Goal: Task Accomplishment & Management: Complete application form

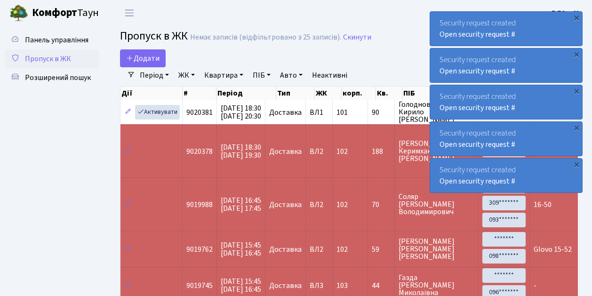
select select "25"
click at [55, 58] on span "Пропуск в ЖК" at bounding box center [48, 59] width 46 height 10
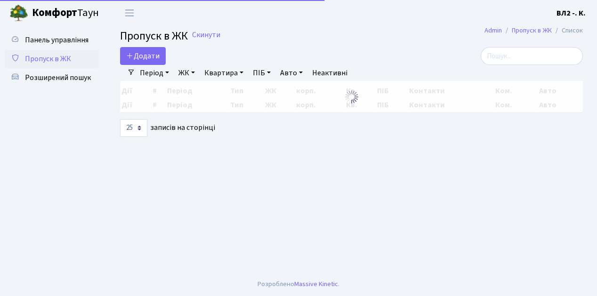
select select "25"
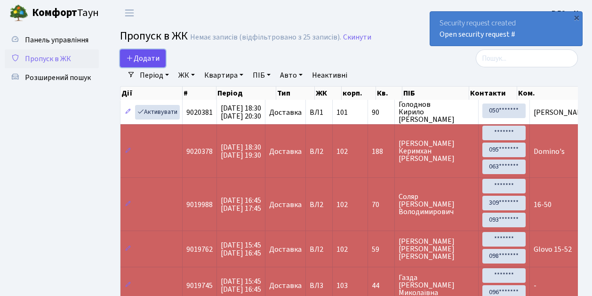
click at [140, 63] on span "Додати" at bounding box center [142, 58] width 33 height 10
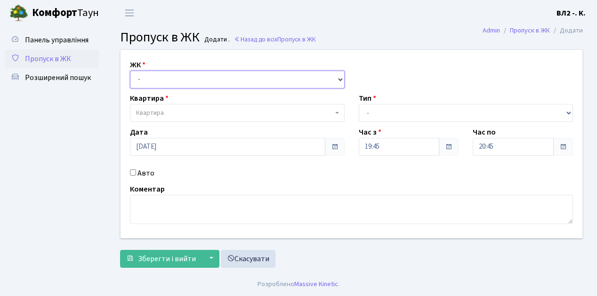
click at [142, 79] on select "- ВЛ1, Ужгородський пров., 4/1 ВЛ2, Голосіївський просп., 76 ВЛ3, пр.Голосіївсь…" at bounding box center [237, 80] width 215 height 18
select select "317"
click at [130, 71] on select "- ВЛ1, Ужгородський пров., 4/1 ВЛ2, Голосіївський просп., 76 ВЛ3, пр.Голосіївсь…" at bounding box center [237, 80] width 215 height 18
select select
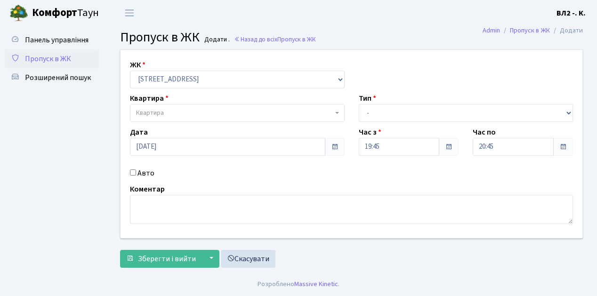
click at [167, 112] on span "Квартира" at bounding box center [234, 112] width 197 height 9
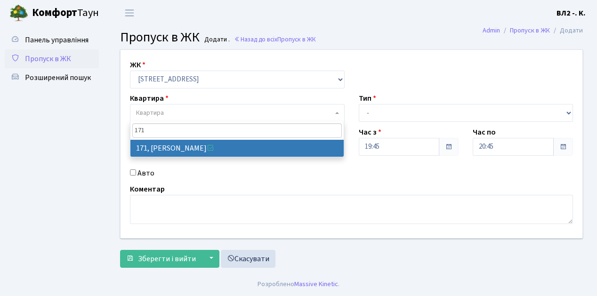
type input "171"
drag, startPoint x: 170, startPoint y: 147, endPoint x: 179, endPoint y: 145, distance: 8.6
select select "38449"
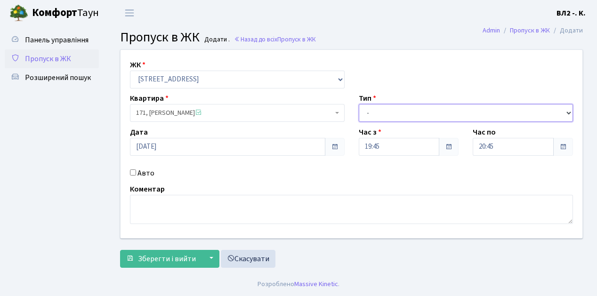
click at [380, 115] on select "- Доставка Таксі Гості Сервіс" at bounding box center [466, 113] width 215 height 18
select select "1"
click at [359, 104] on select "- Доставка Таксі Гості Сервіс" at bounding box center [466, 113] width 215 height 18
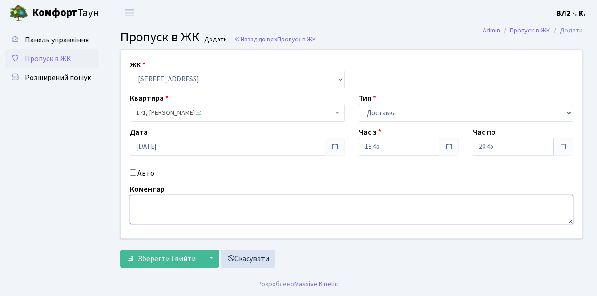
click at [164, 205] on textarea at bounding box center [351, 209] width 443 height 29
type textarea "Glovo"
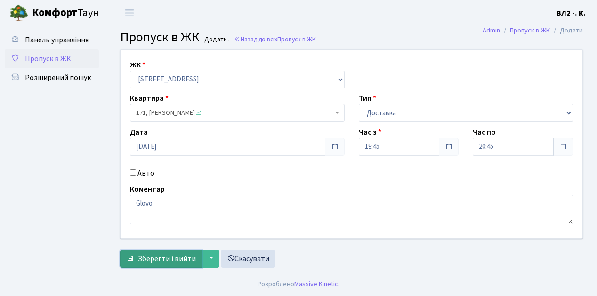
click at [179, 258] on span "Зберегти і вийти" at bounding box center [167, 259] width 58 height 10
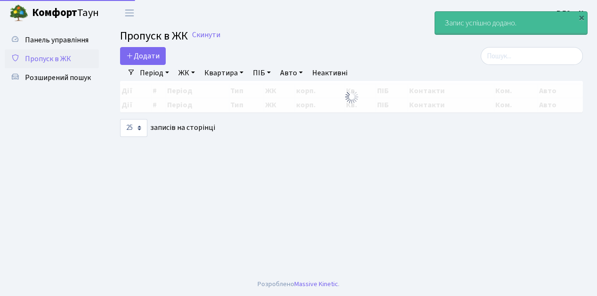
select select "25"
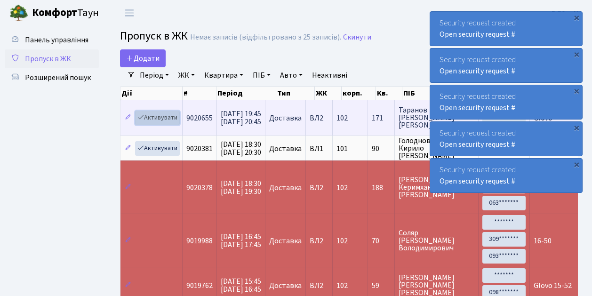
click at [160, 120] on link "Активувати" at bounding box center [157, 118] width 45 height 15
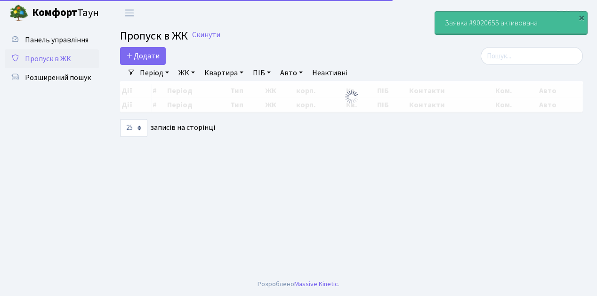
select select "25"
